Goal: Task Accomplishment & Management: Manage account settings

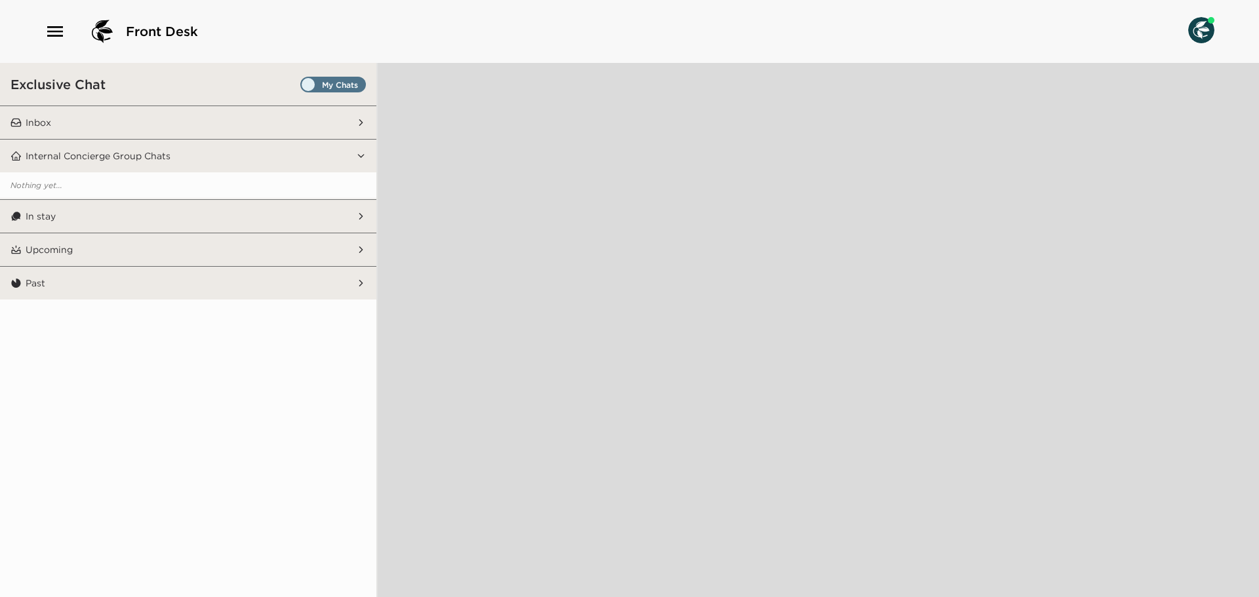
click at [52, 28] on icon "button" at bounding box center [55, 31] width 21 height 21
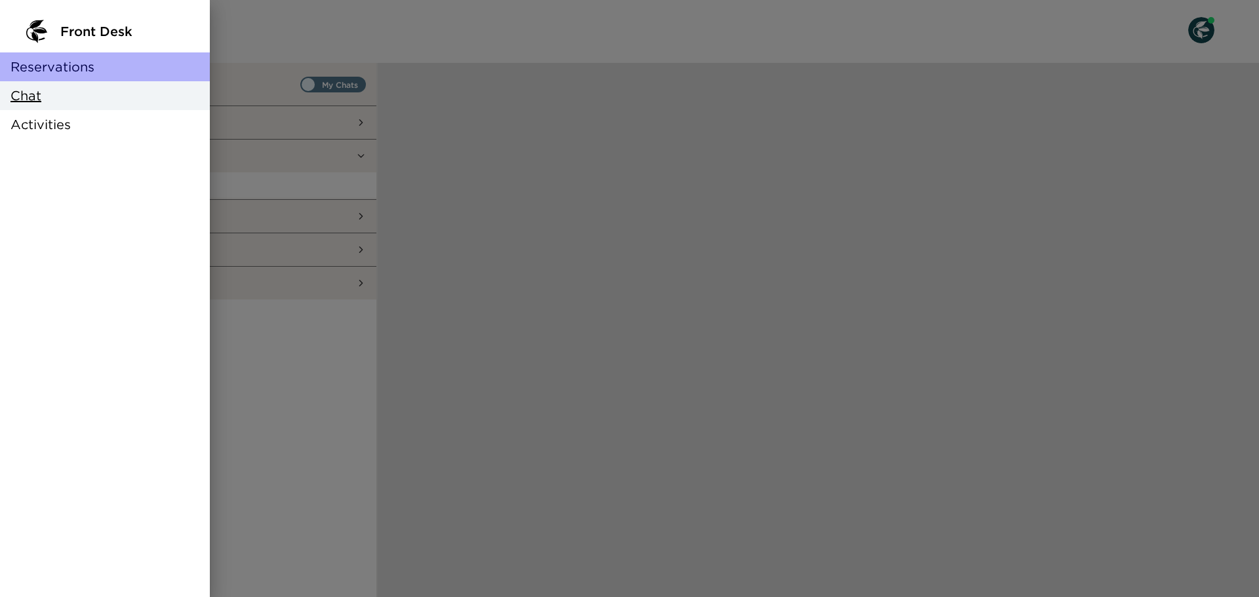
click at [56, 62] on span "Reservations" at bounding box center [52, 67] width 84 height 18
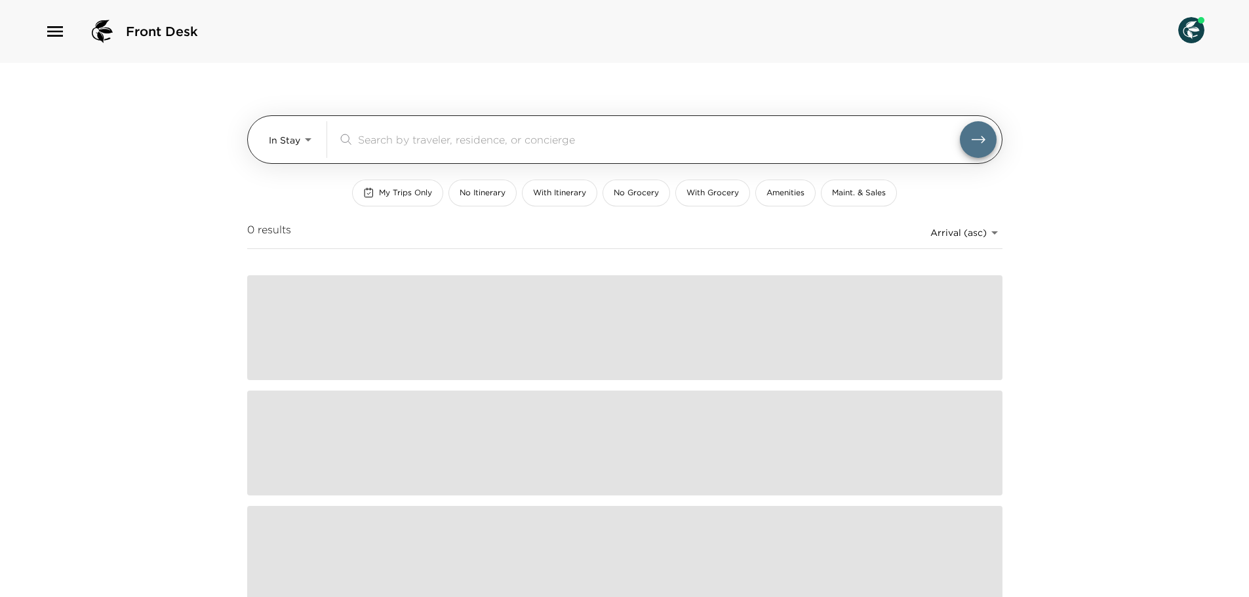
click at [285, 137] on body "Front Desk In Stay In-Stay ​ My Trips Only No Itinerary With Itinerary No Groce…" at bounding box center [624, 298] width 1249 height 597
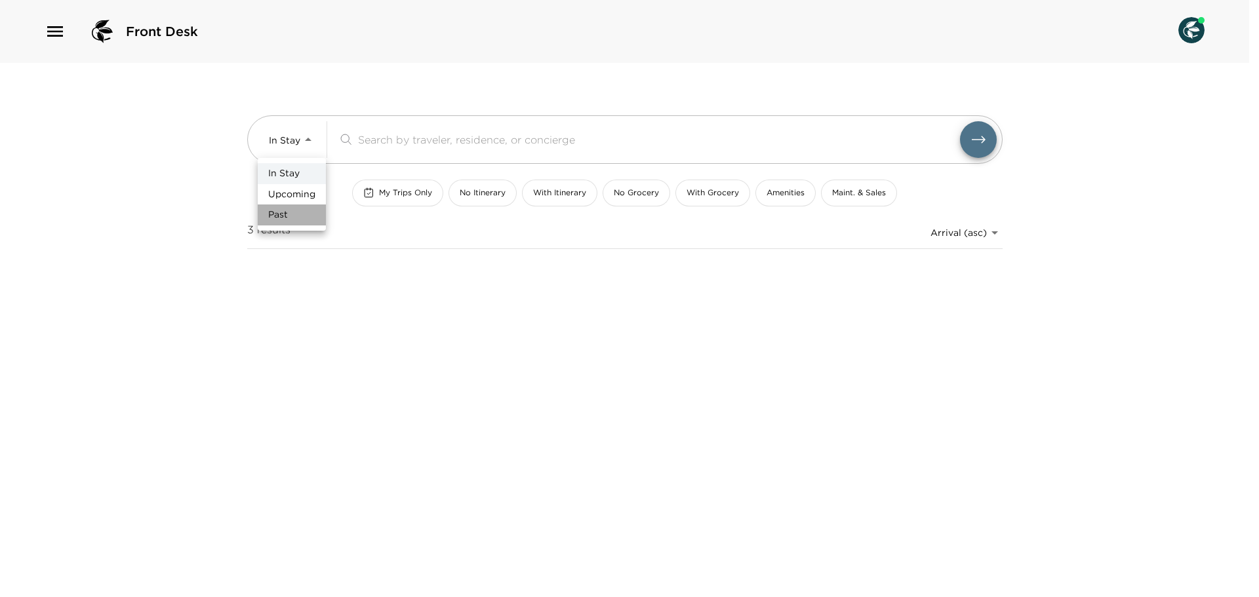
drag, startPoint x: 287, startPoint y: 209, endPoint x: 385, endPoint y: 140, distance: 120.0
click at [288, 205] on li "Past" at bounding box center [292, 215] width 68 height 21
type input "Past"
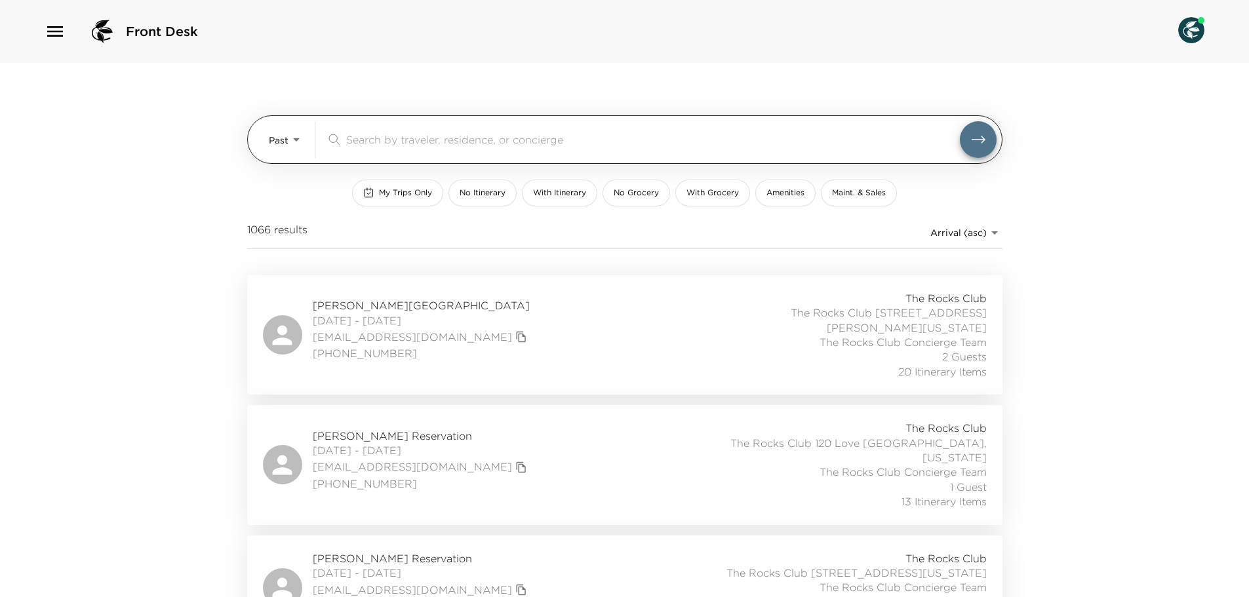
click at [387, 138] on input "search" at bounding box center [653, 139] width 614 height 15
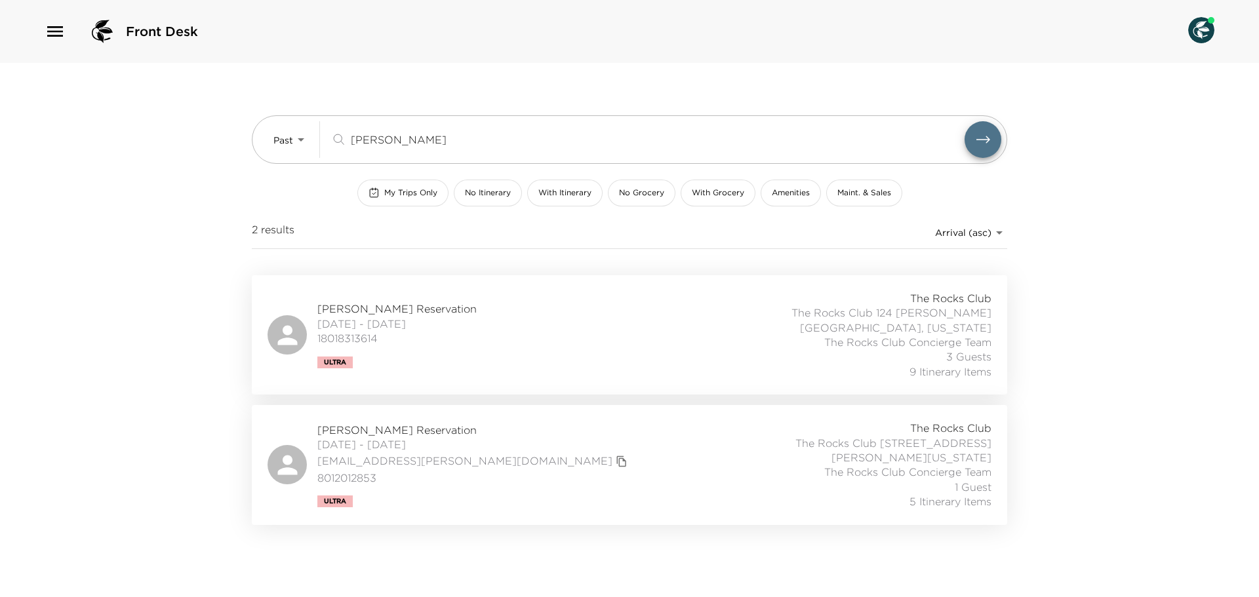
type input "[PERSON_NAME]"
click at [385, 423] on span "[PERSON_NAME] Reservation" at bounding box center [473, 430] width 313 height 14
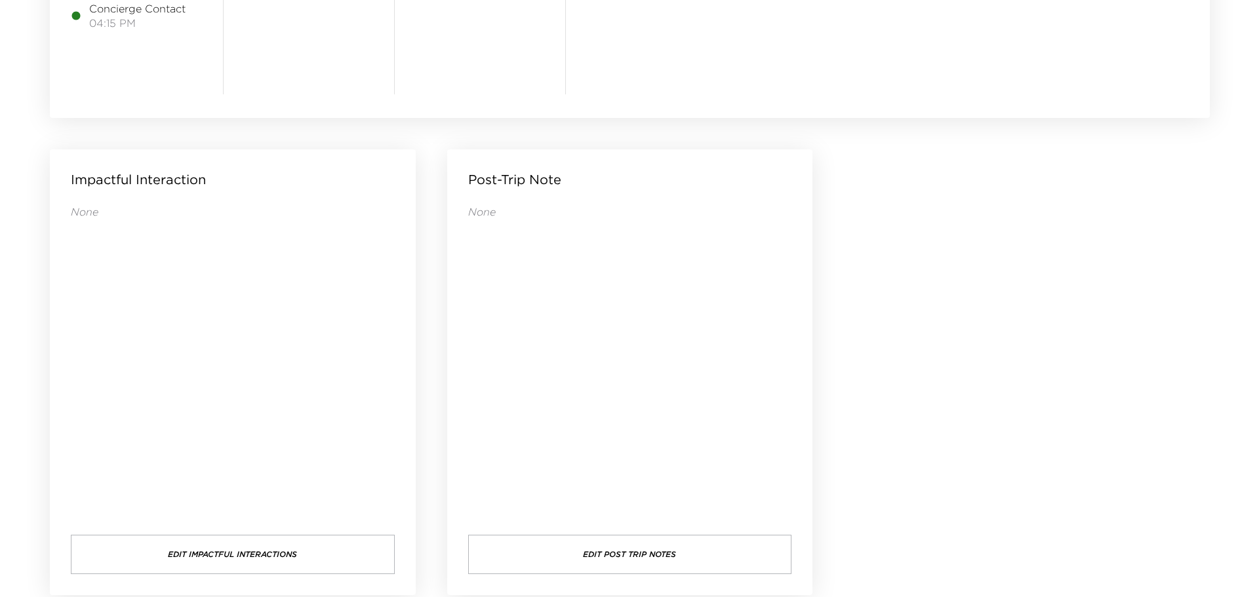
scroll to position [1285, 0]
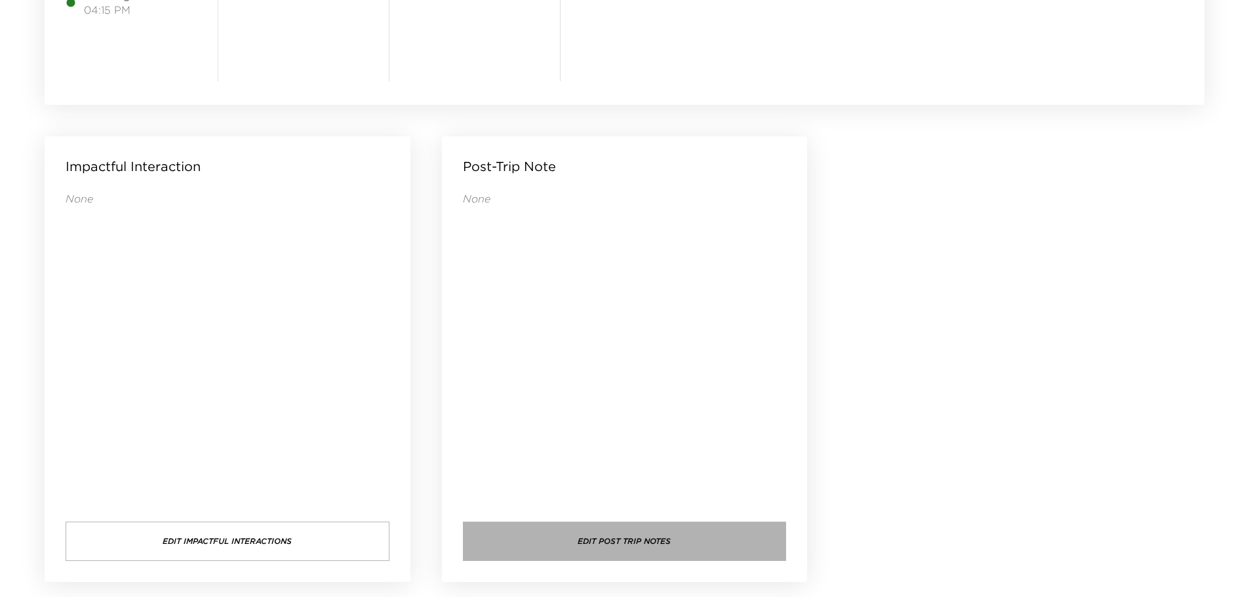
click at [732, 543] on button "Edit Post Trip Notes" at bounding box center [625, 541] width 324 height 39
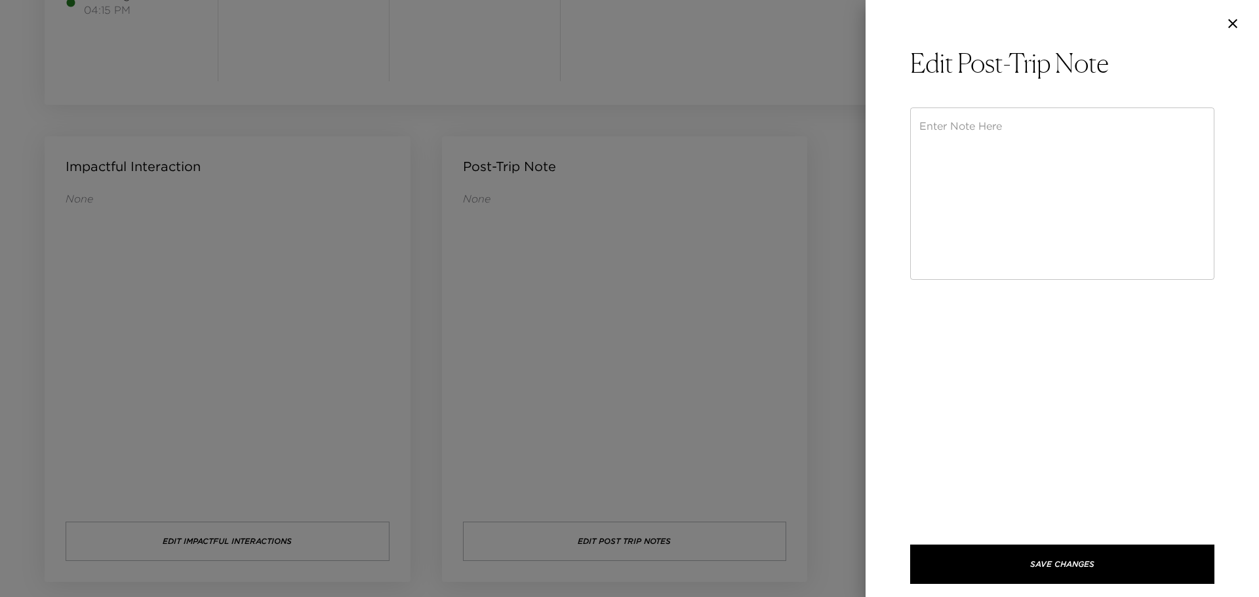
click at [1008, 140] on textarea at bounding box center [1062, 194] width 286 height 151
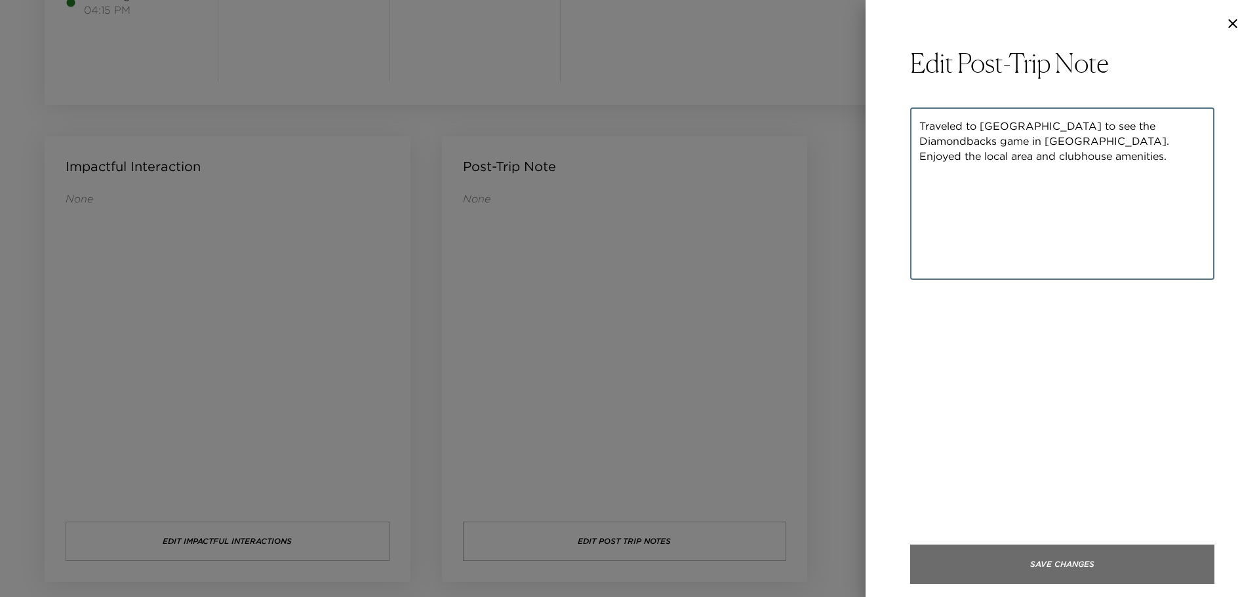
type textarea "Traveled to [GEOGRAPHIC_DATA] to see the Diamondbacks game in [GEOGRAPHIC_DATA]…"
click at [1119, 564] on button "Save Changes" at bounding box center [1062, 564] width 304 height 39
